Goal: Information Seeking & Learning: Learn about a topic

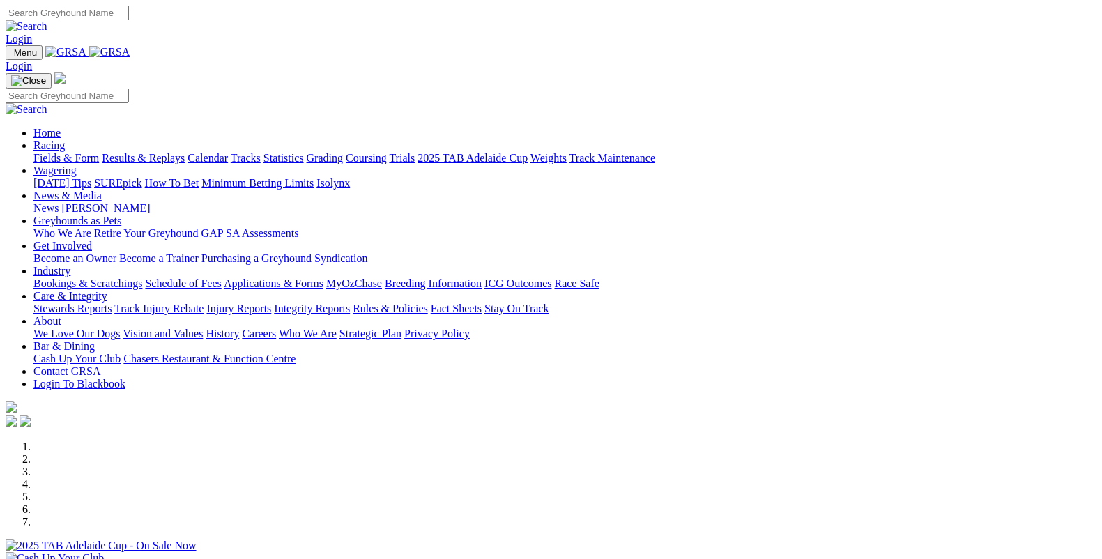
scroll to position [464, 0]
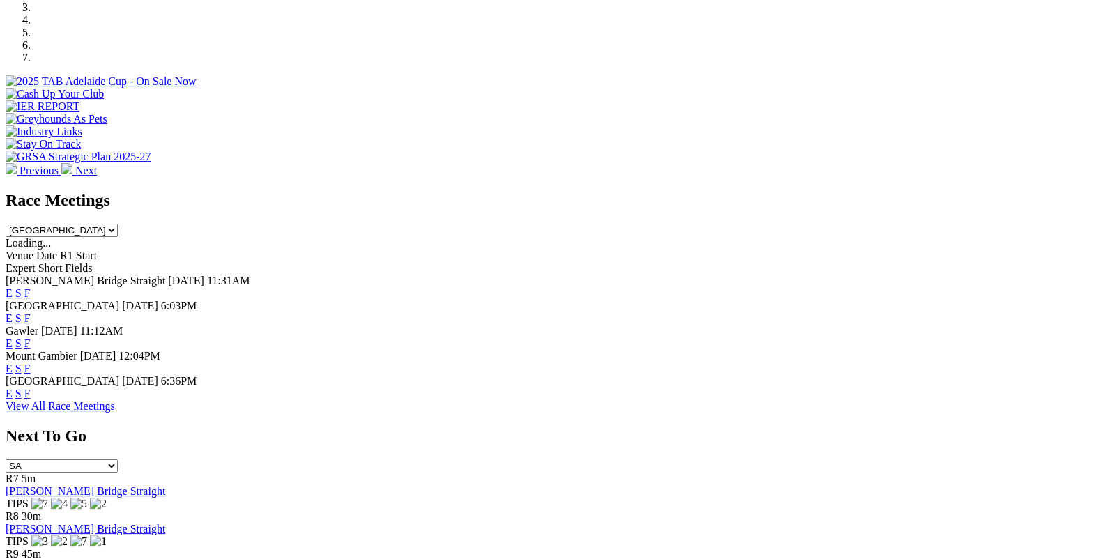
click at [31, 387] on link "F" at bounding box center [27, 393] width 6 height 12
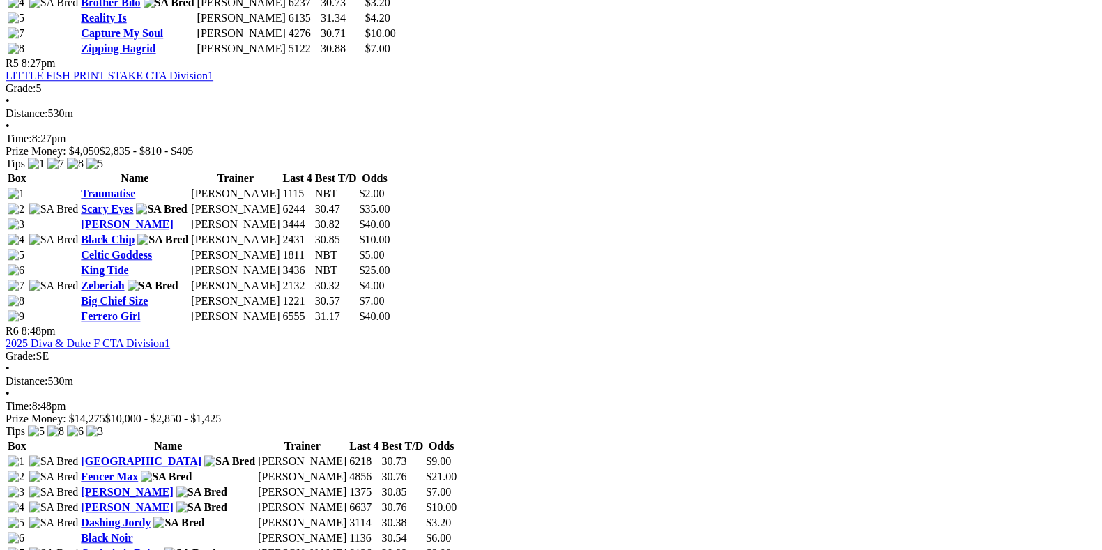
scroll to position [1626, 0]
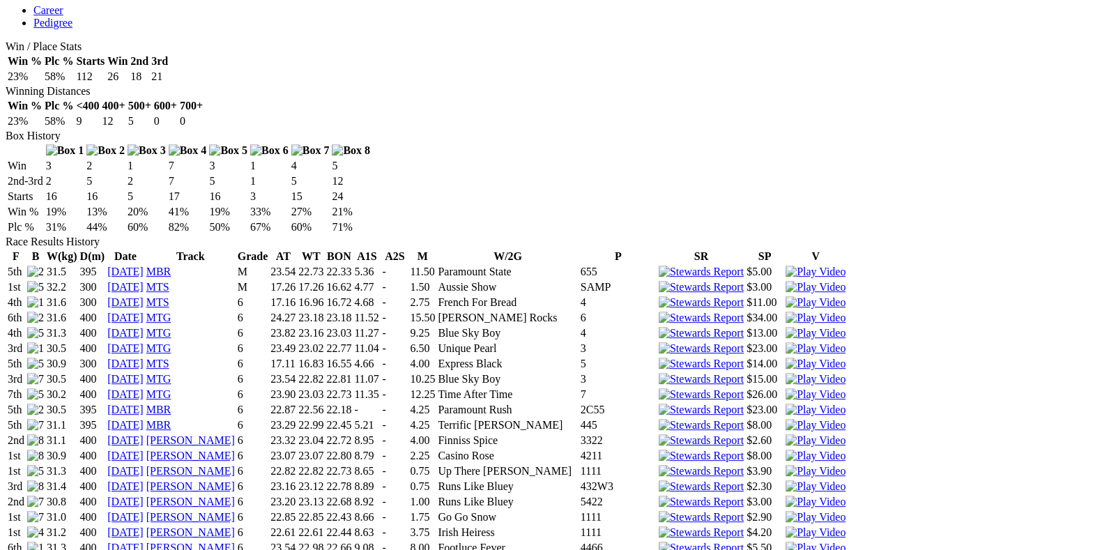
scroll to position [755, 0]
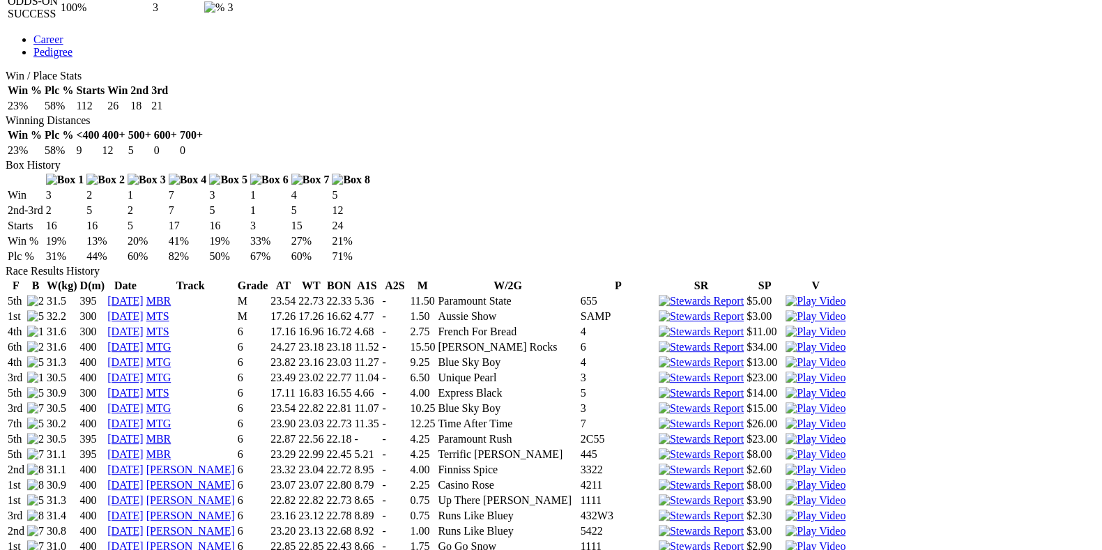
click at [785, 479] on img at bounding box center [815, 485] width 60 height 13
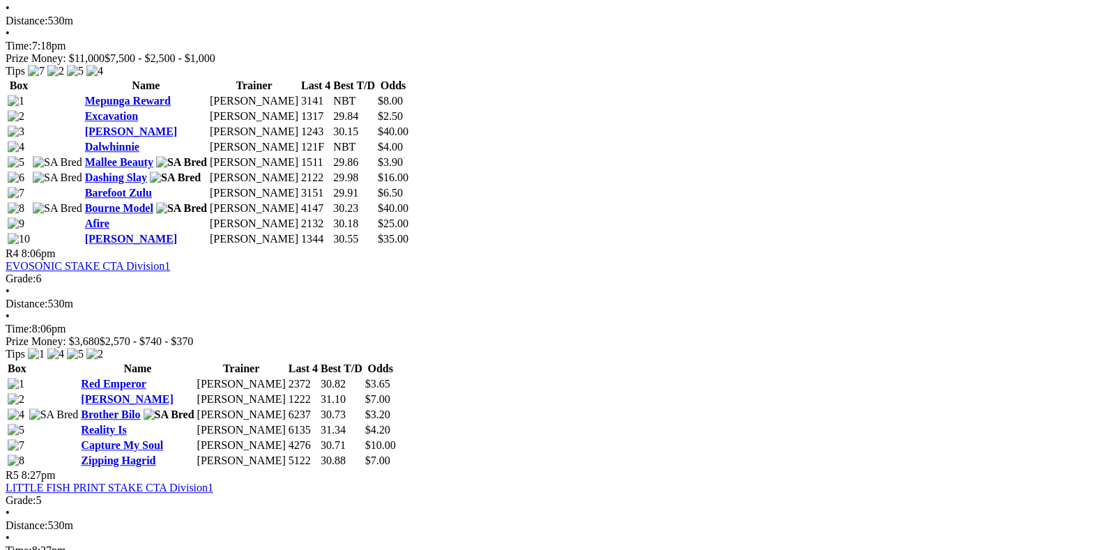
scroll to position [1277, 0]
